Goal: Task Accomplishment & Management: Use online tool/utility

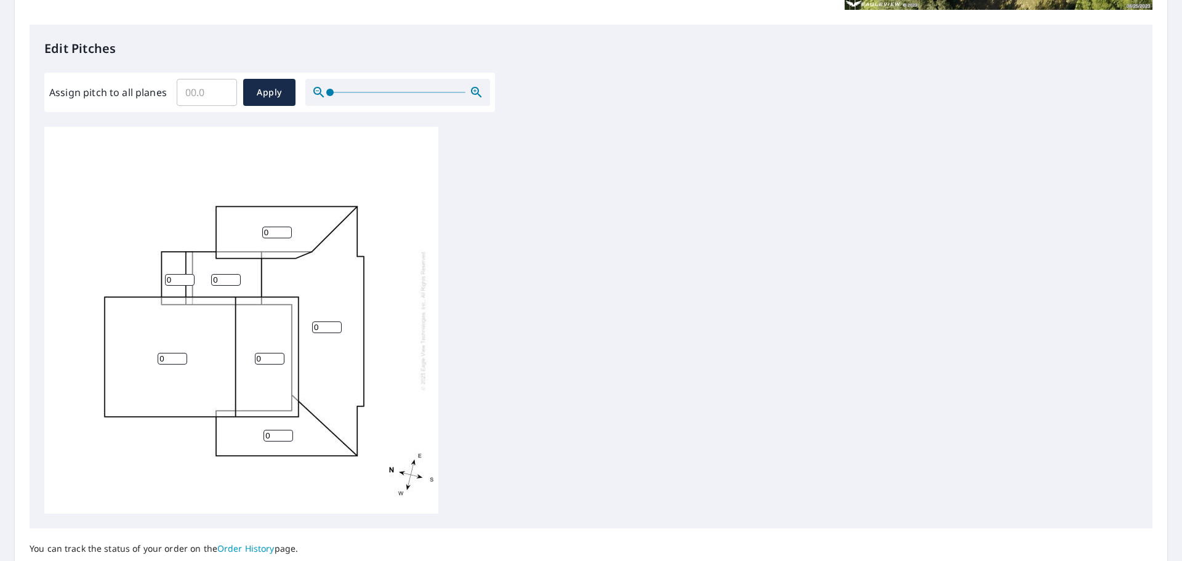
scroll to position [374, 0]
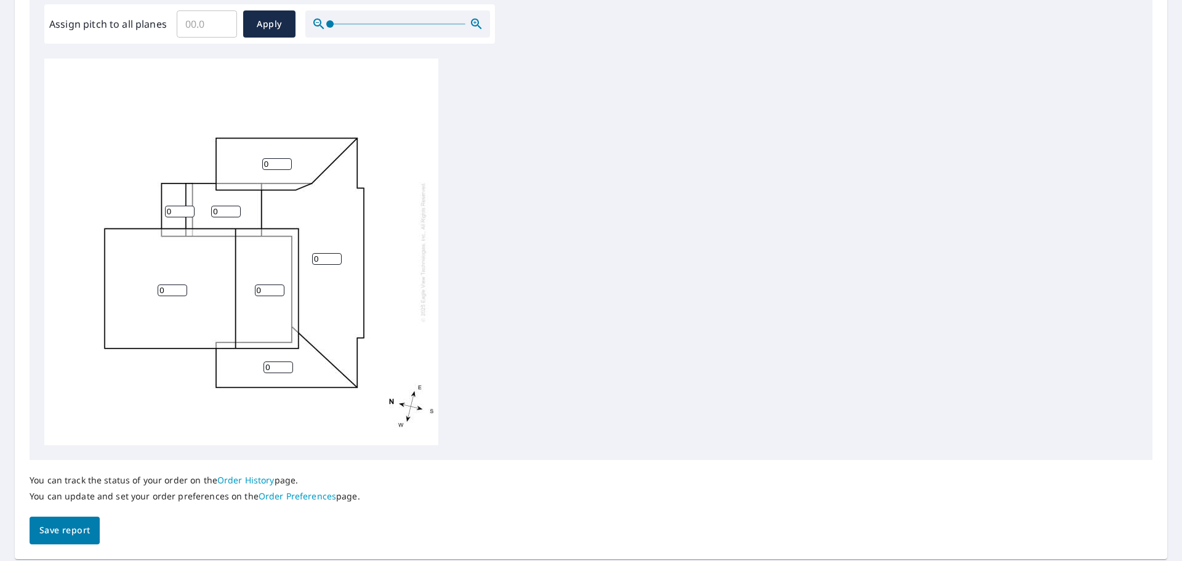
click at [162, 289] on input "0" at bounding box center [173, 290] width 30 height 12
type input "7"
click at [269, 293] on input "0" at bounding box center [270, 290] width 30 height 12
click at [268, 293] on input "0" at bounding box center [270, 290] width 30 height 12
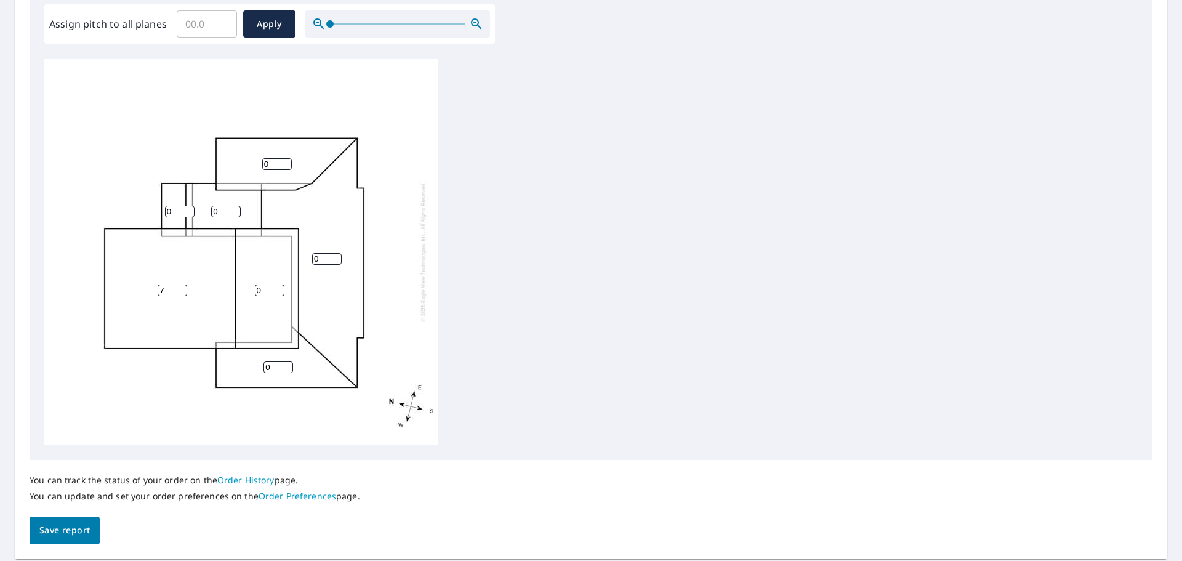
click at [268, 293] on input "0" at bounding box center [270, 290] width 30 height 12
type input "6"
click at [275, 372] on input "0" at bounding box center [278, 367] width 30 height 12
type input "5"
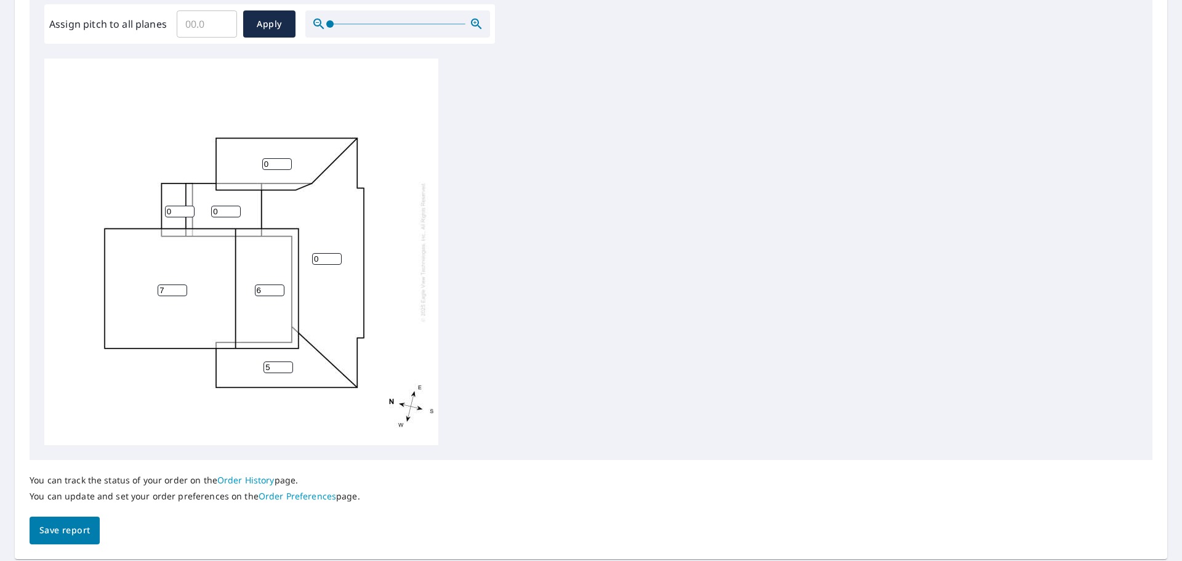
click at [326, 262] on input "0" at bounding box center [327, 259] width 30 height 12
type input "5"
click at [279, 167] on input "0" at bounding box center [277, 164] width 30 height 12
type input "5"
click at [226, 207] on input "0" at bounding box center [226, 212] width 30 height 12
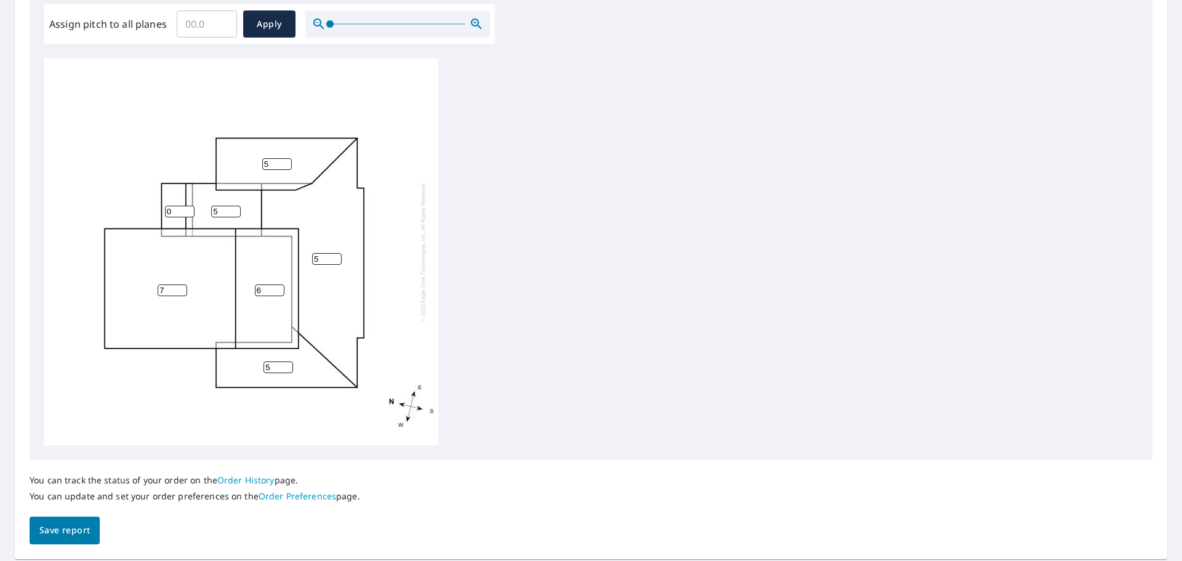
type input "5"
click at [175, 214] on input "0" at bounding box center [180, 212] width 30 height 12
type input "5"
click at [77, 521] on button "Save report" at bounding box center [65, 530] width 70 height 28
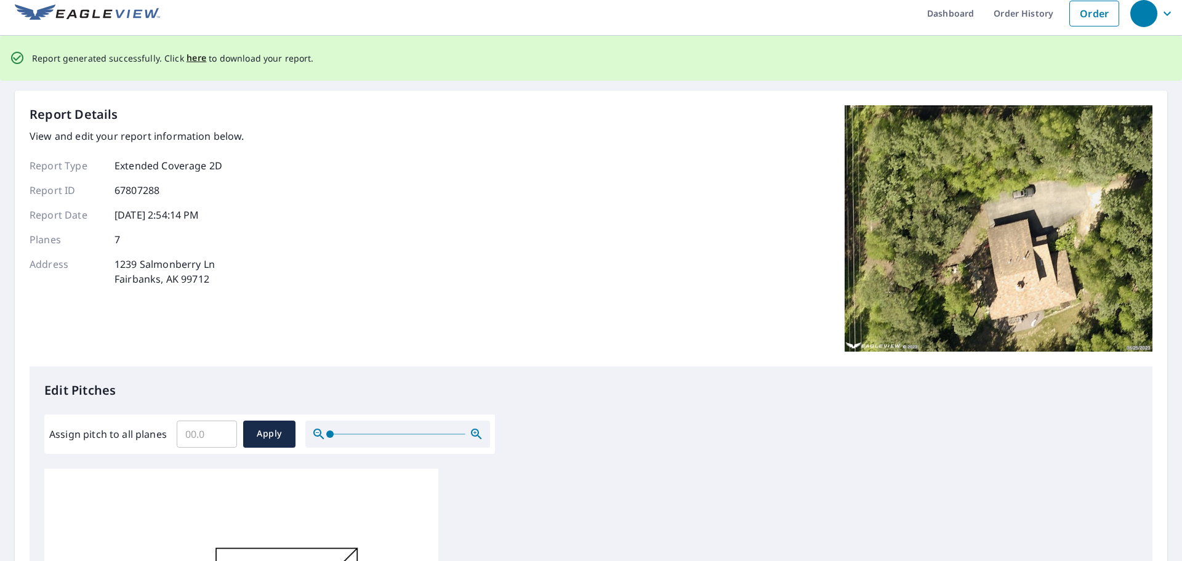
scroll to position [0, 0]
